Goal: Task Accomplishment & Management: Complete application form

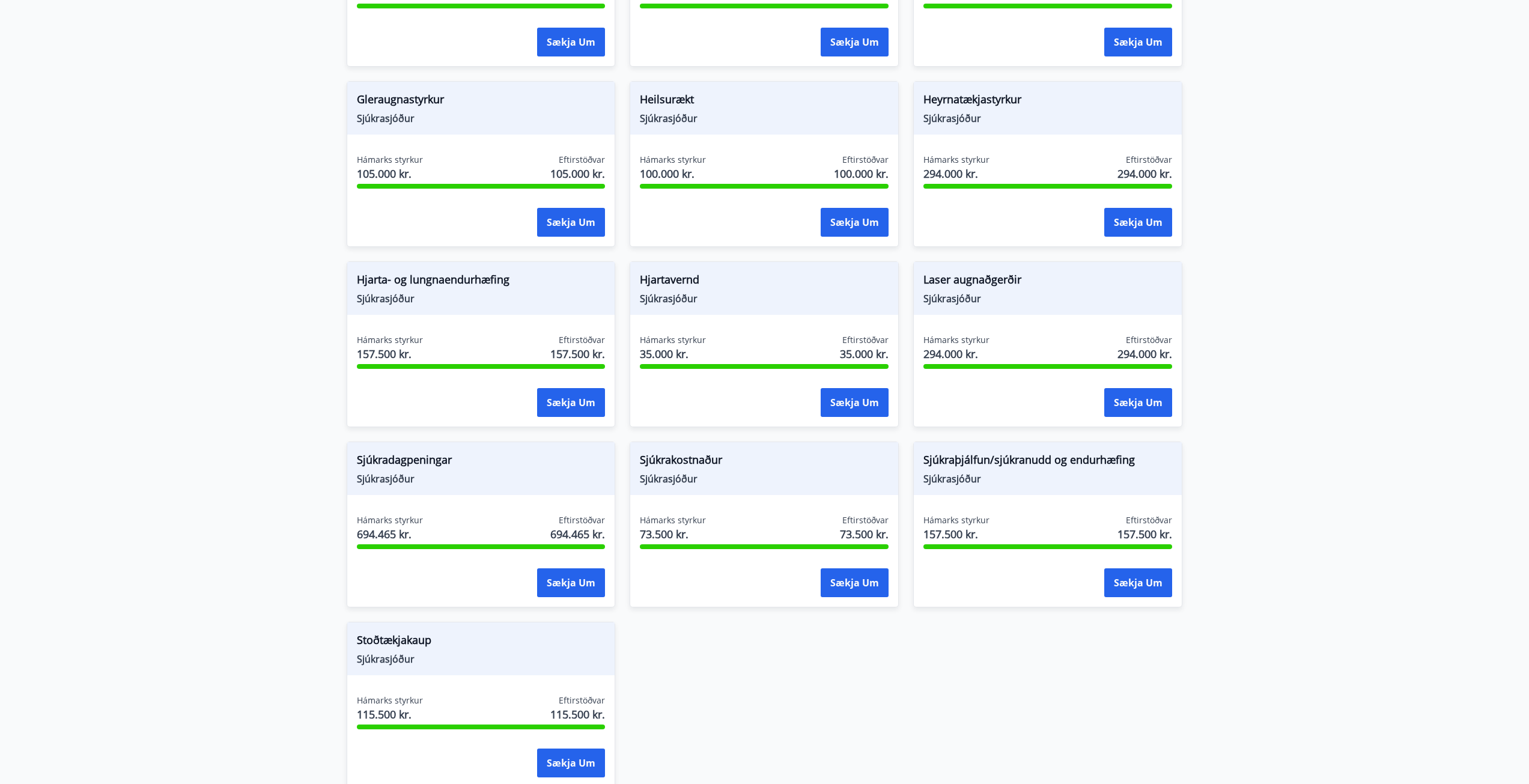
scroll to position [781, 0]
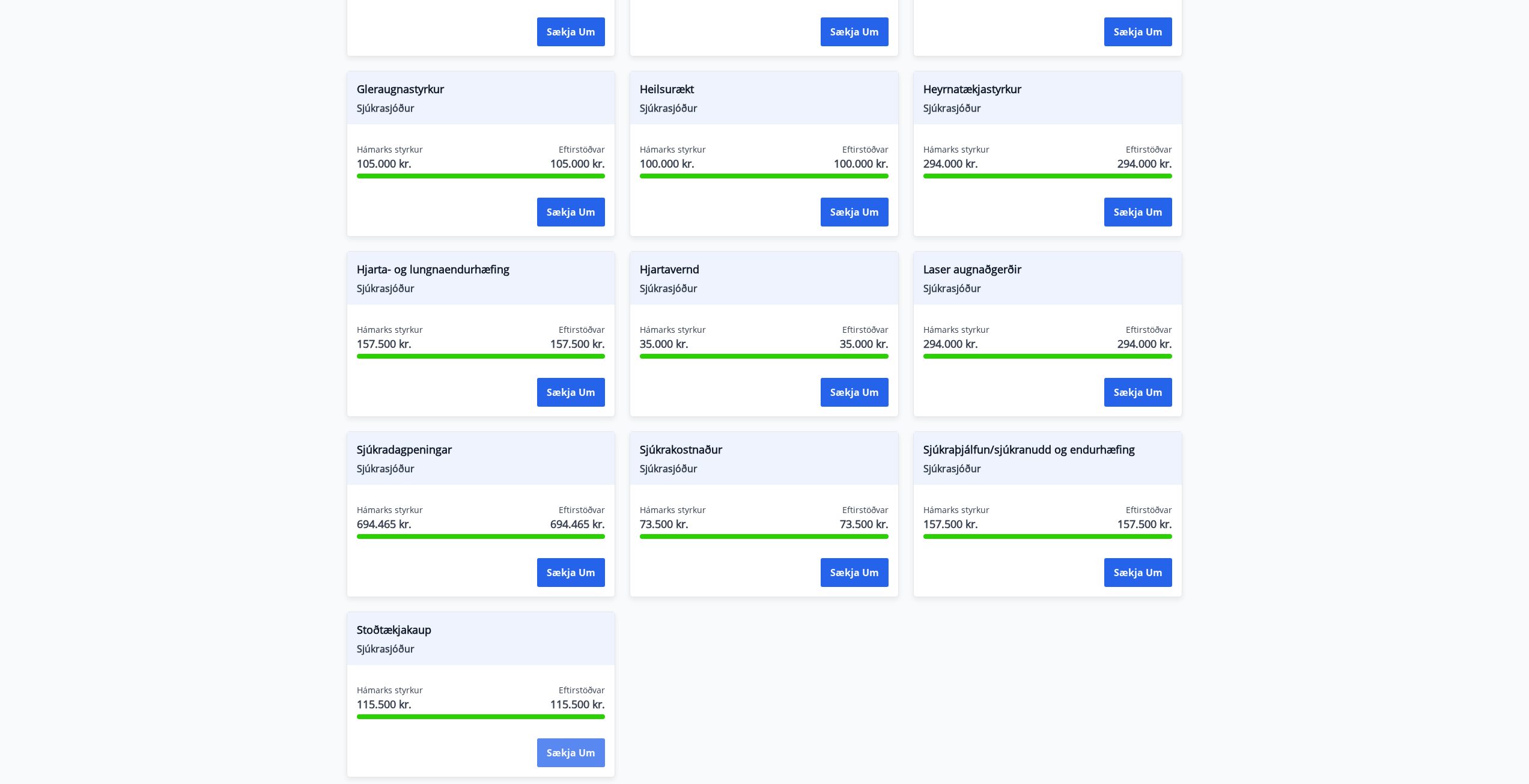
click at [584, 742] on button "Sækja um" at bounding box center [570, 752] width 68 height 29
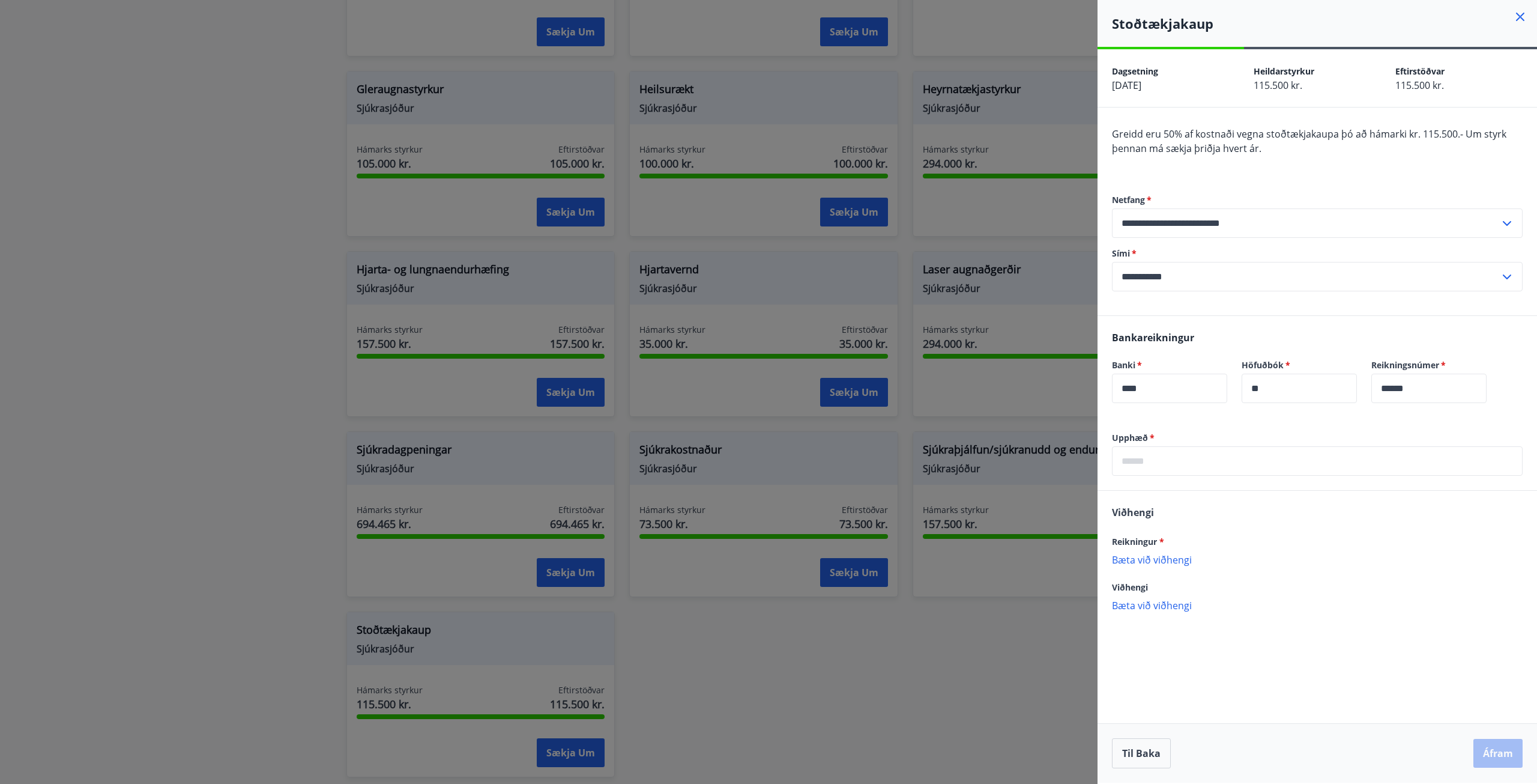
click at [1518, 15] on icon at bounding box center [1520, 16] width 9 height 9
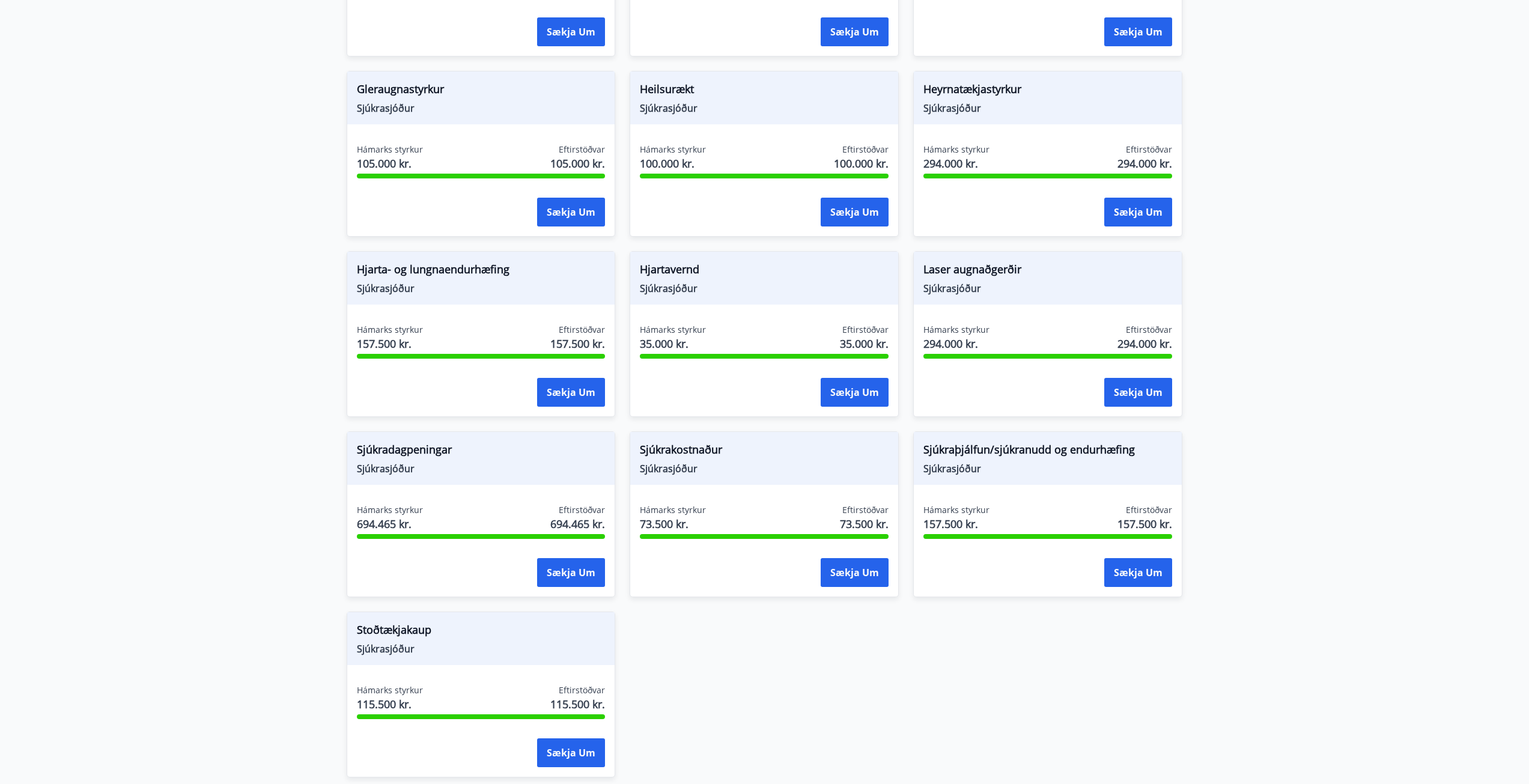
click at [475, 83] on span "Gleraugnastyrkur" at bounding box center [482, 91] width 249 height 20
click at [549, 208] on button "Sækja um" at bounding box center [570, 212] width 68 height 29
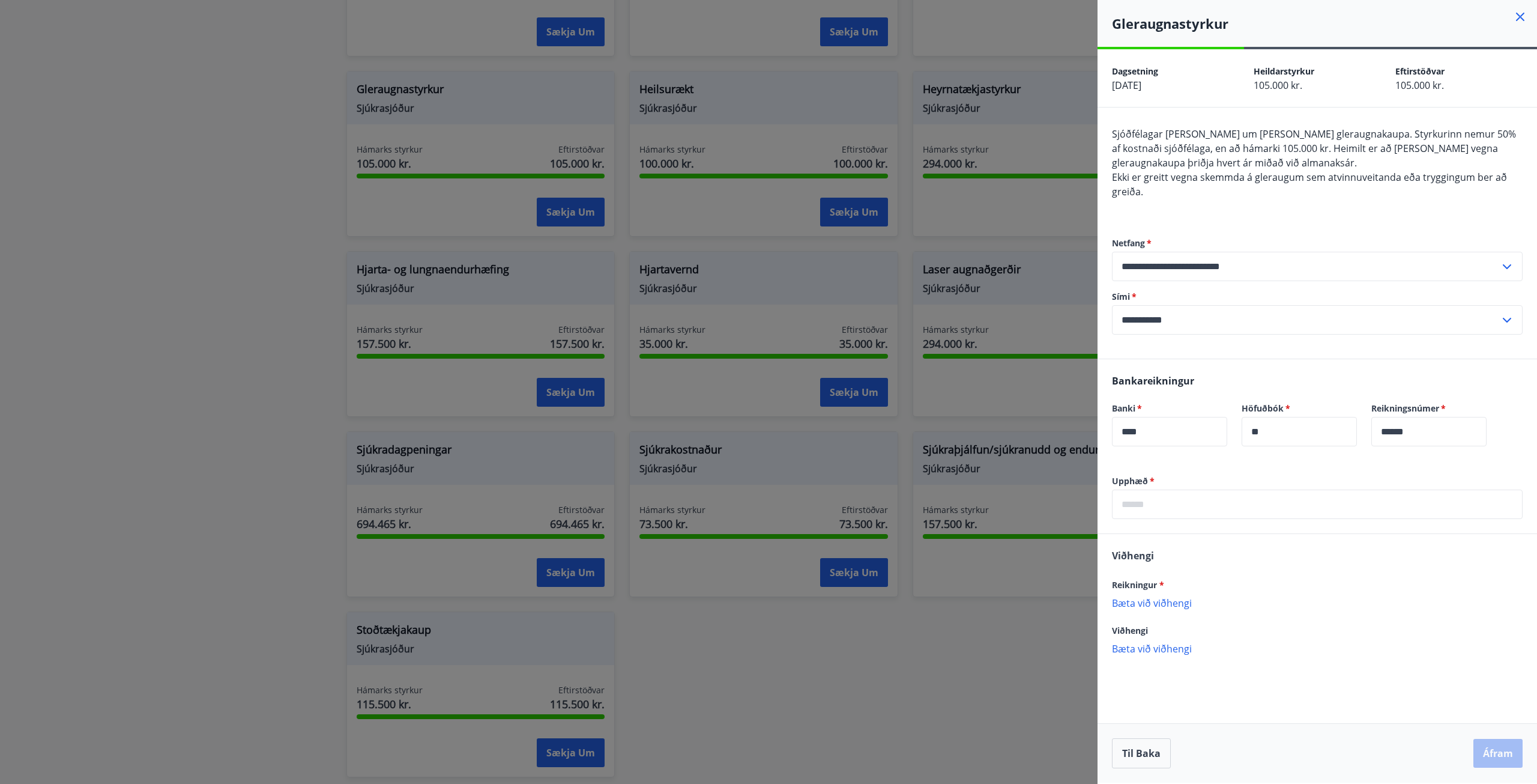
click at [1518, 15] on icon at bounding box center [1520, 16] width 9 height 9
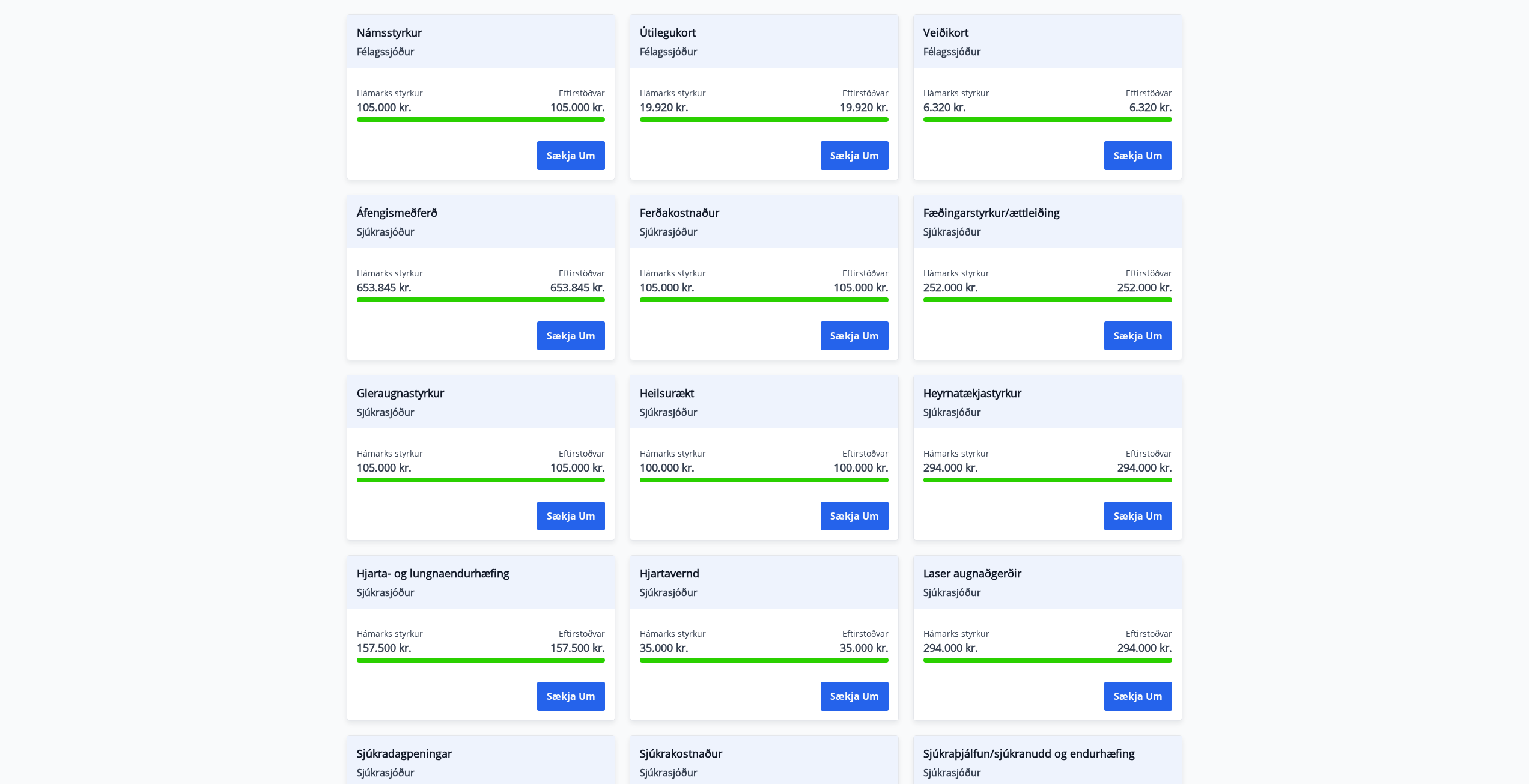
scroll to position [420, 0]
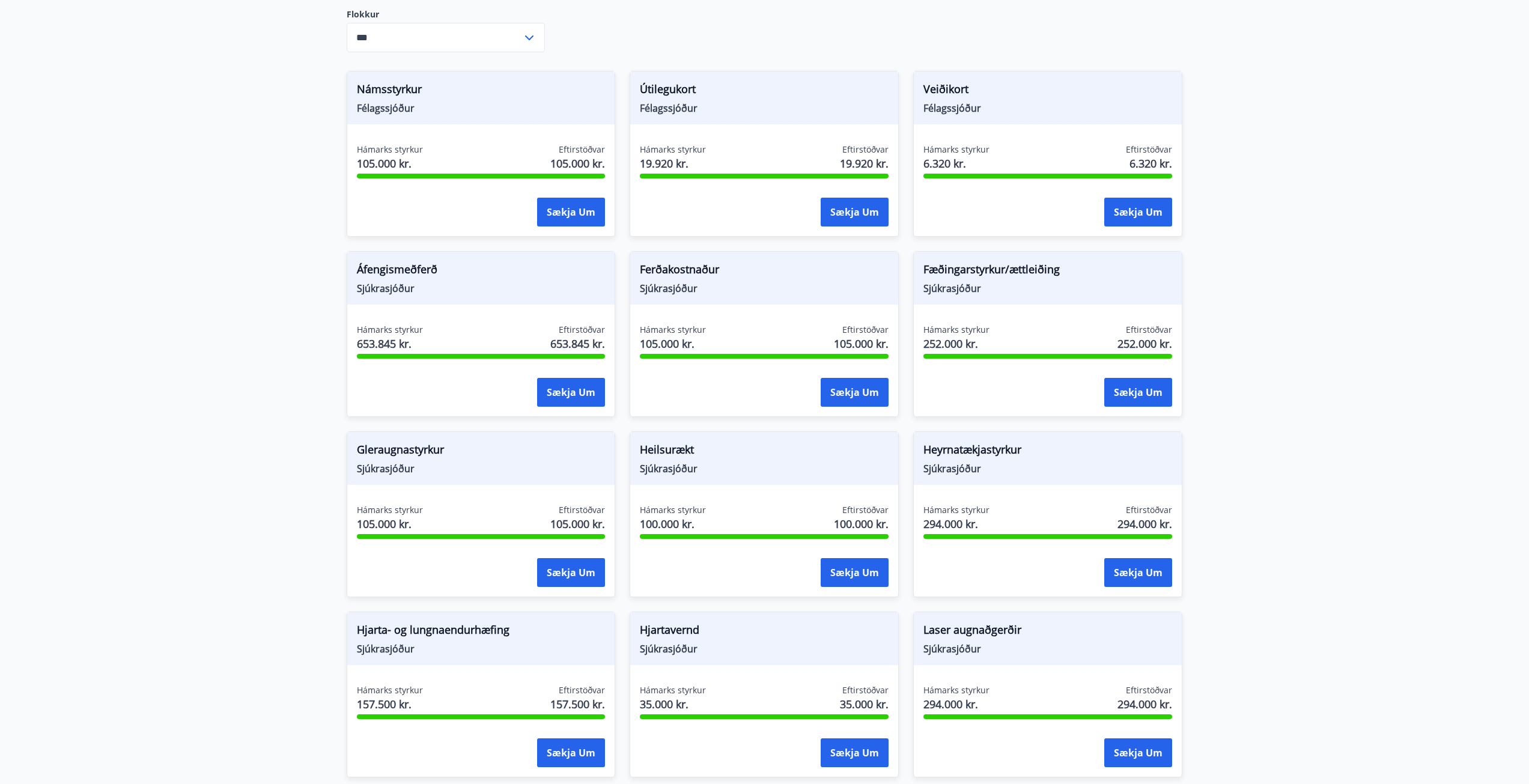
click at [787, 261] on span "Ferðakostnaður" at bounding box center [764, 271] width 249 height 20
click at [843, 394] on div "Sækja um" at bounding box center [854, 393] width 68 height 30
click at [840, 380] on button "Sækja um" at bounding box center [854, 392] width 68 height 29
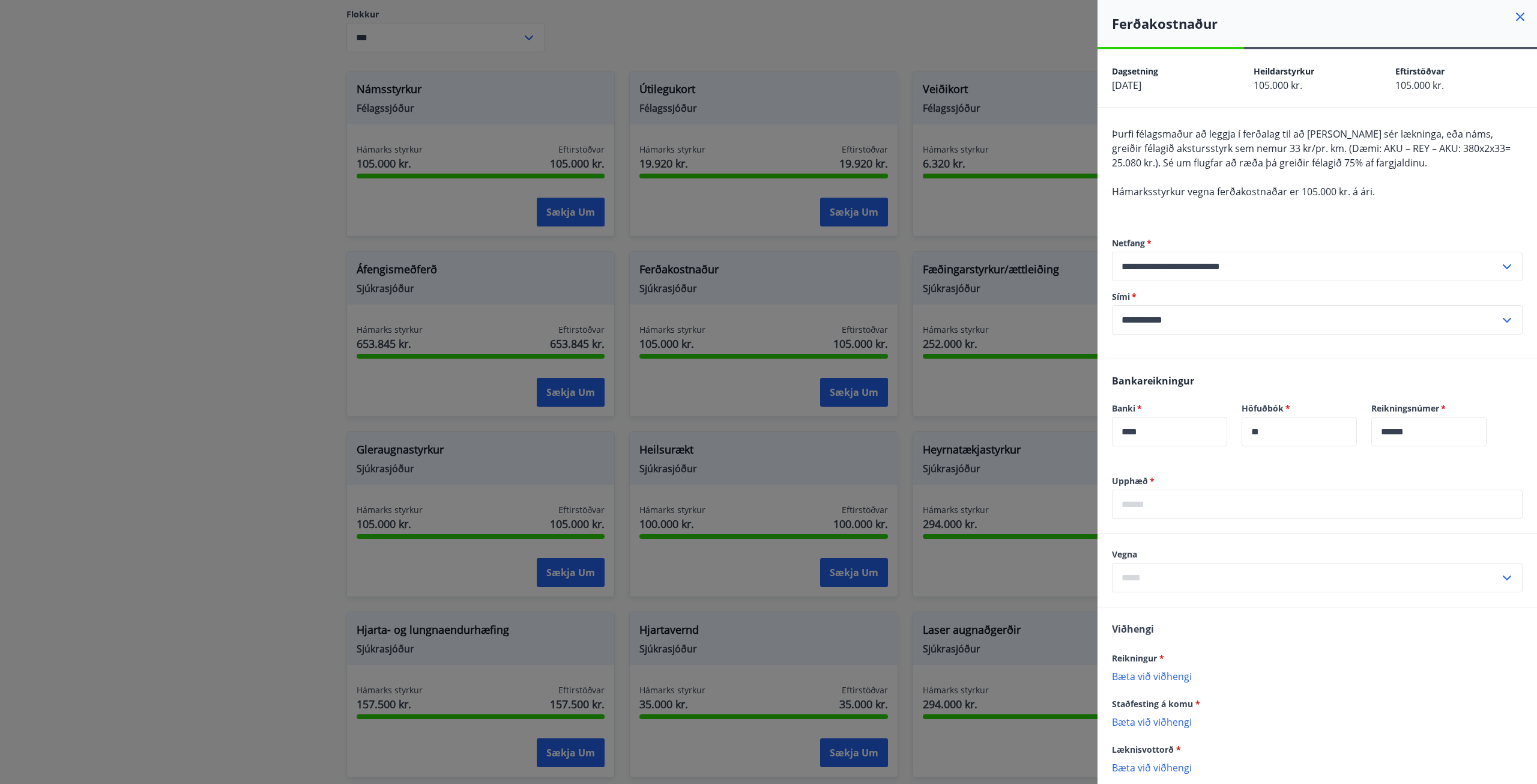
click at [197, 220] on div at bounding box center [768, 392] width 1537 height 784
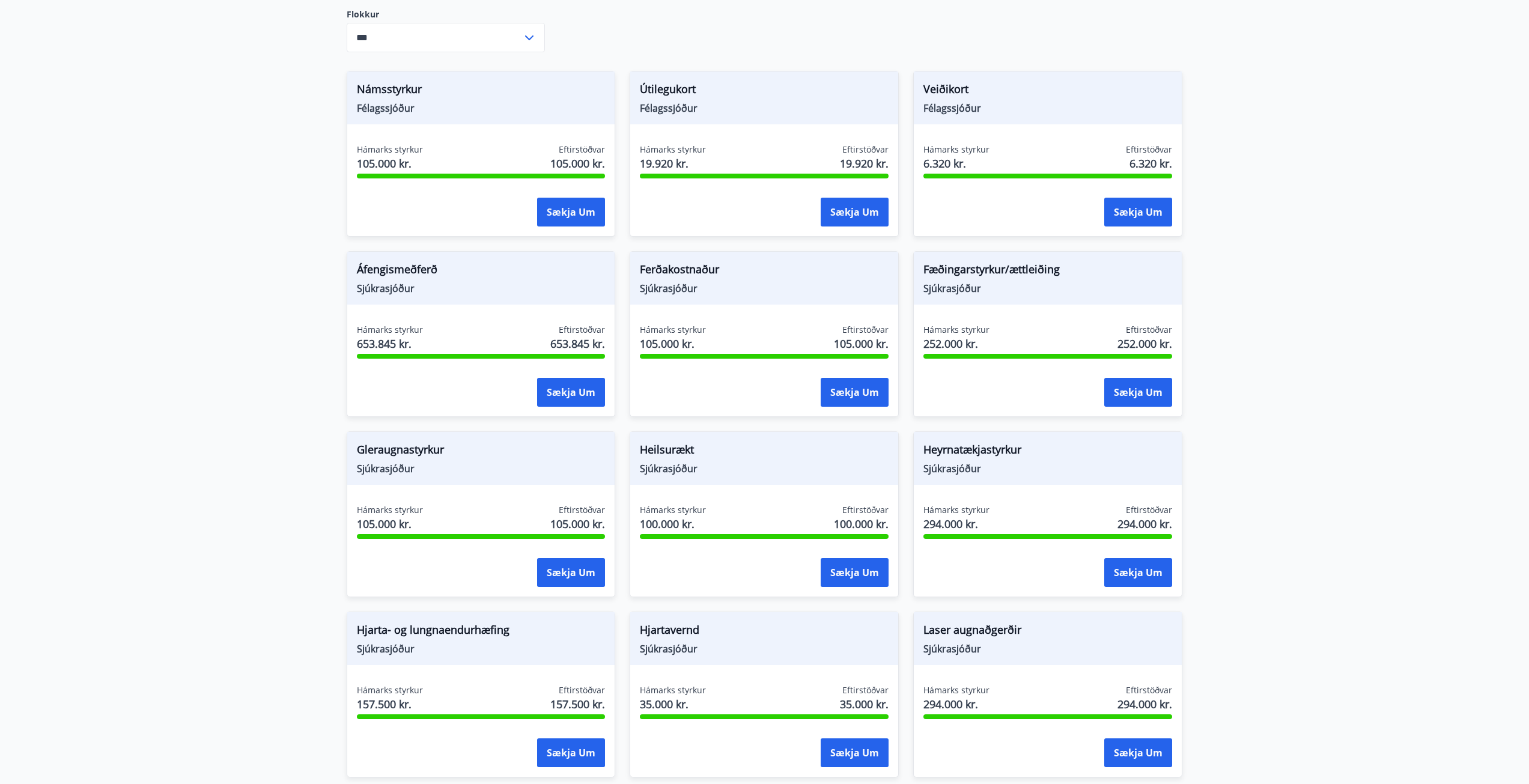
click at [500, 81] on span "Námsstyrkur" at bounding box center [482, 91] width 249 height 20
click at [544, 205] on button "Sækja um" at bounding box center [570, 212] width 68 height 29
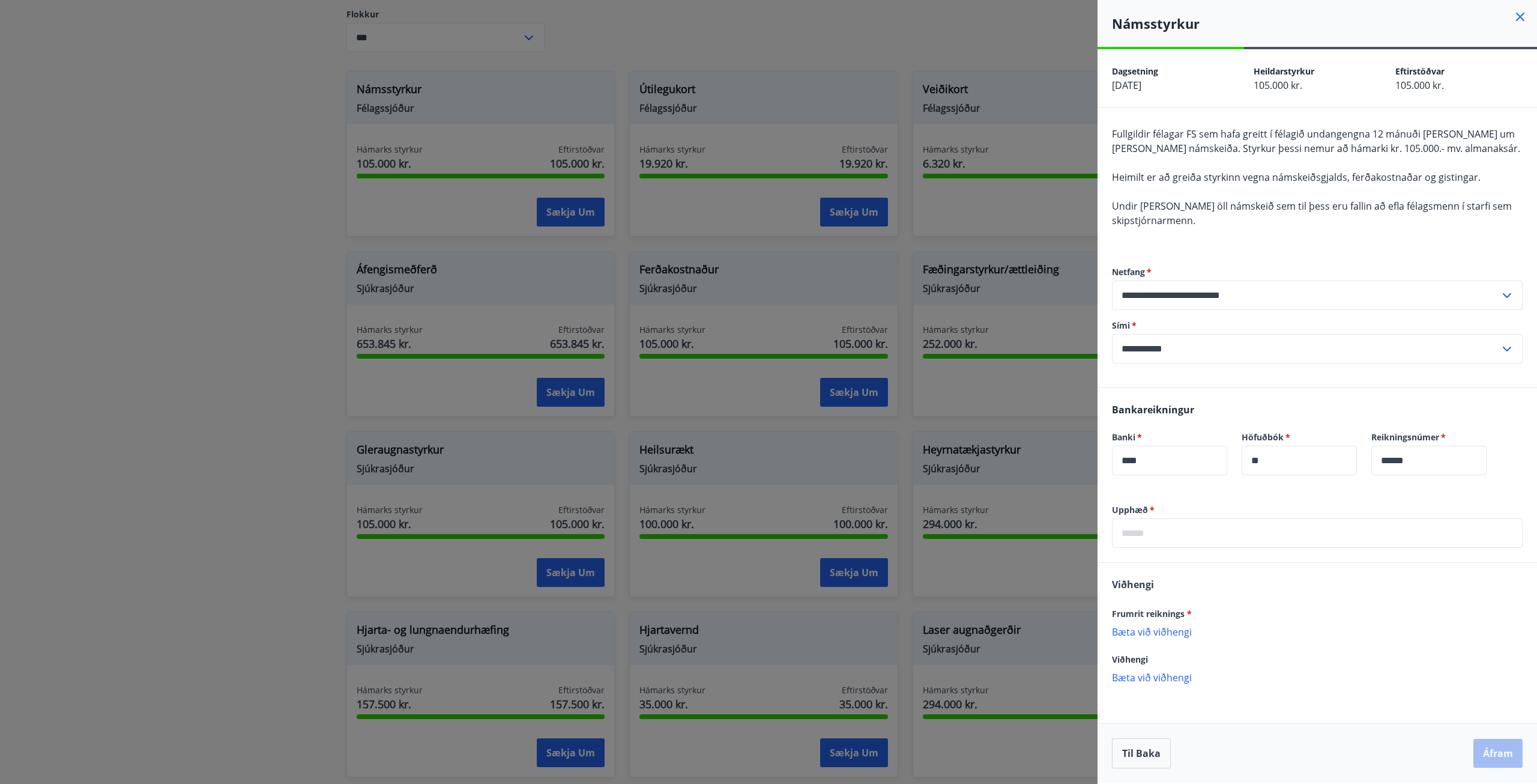
click at [1525, 20] on icon at bounding box center [1521, 16] width 15 height 15
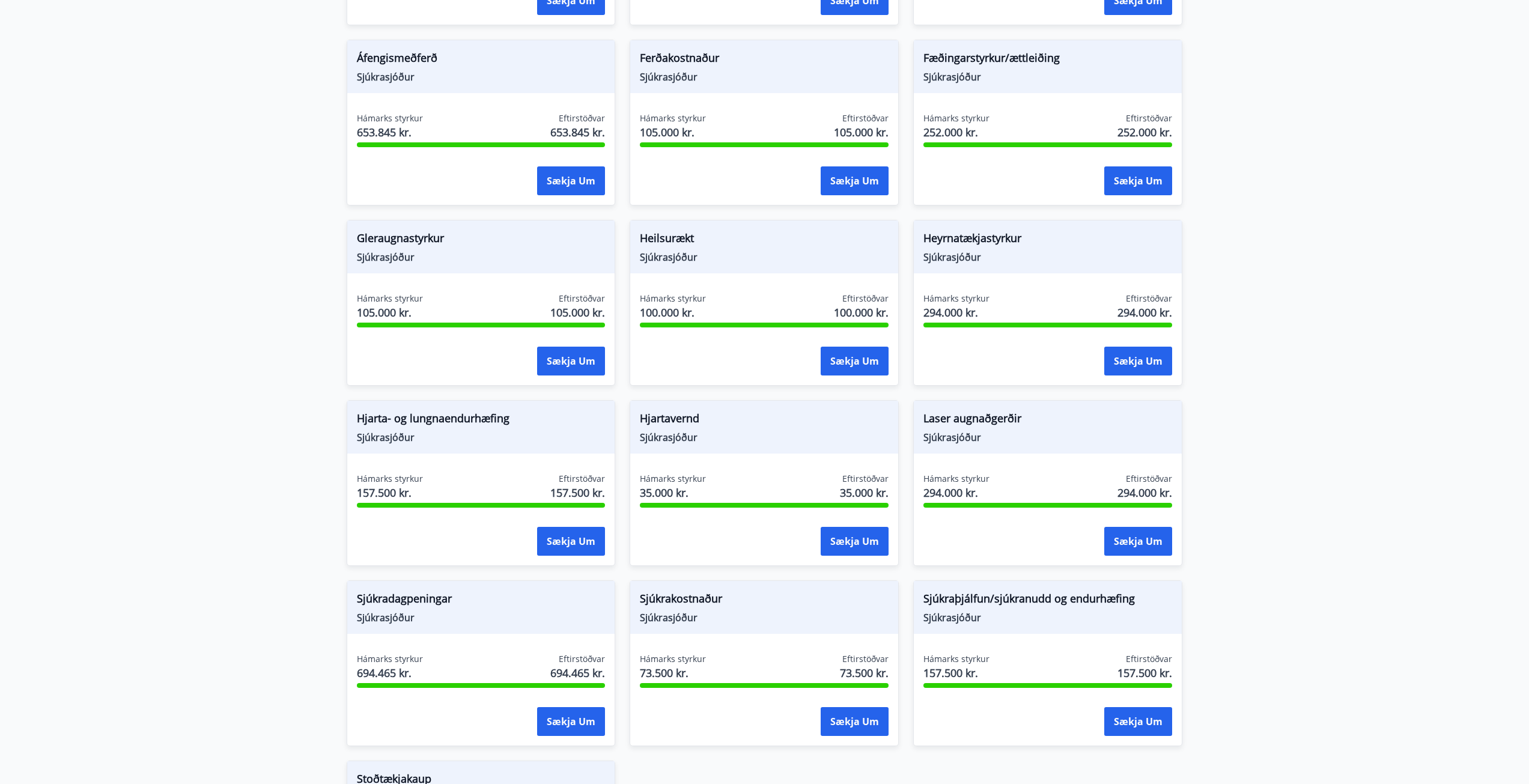
scroll to position [841, 0]
